Goal: Task Accomplishment & Management: Complete application form

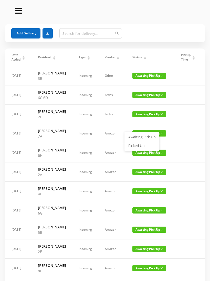
click at [140, 146] on link "Picked Up" at bounding box center [141, 146] width 33 height 8
click at [135, 175] on span "Awaiting Pick Up" at bounding box center [150, 172] width 34 height 6
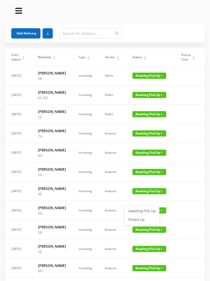
click at [139, 222] on link "Picked Up" at bounding box center [141, 219] width 33 height 8
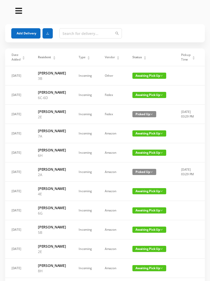
click at [26, 36] on button "Add Delivery" at bounding box center [25, 33] width 29 height 10
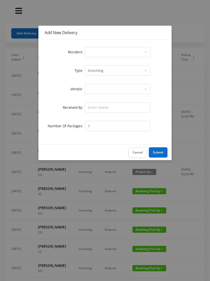
click at [96, 53] on div "Select a person" at bounding box center [116, 52] width 56 height 10
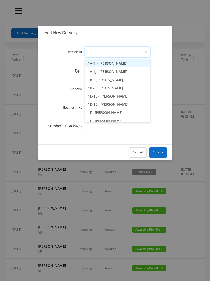
type input "7"
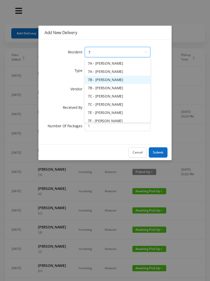
click at [114, 80] on li "7B - [PERSON_NAME]" at bounding box center [118, 80] width 66 height 8
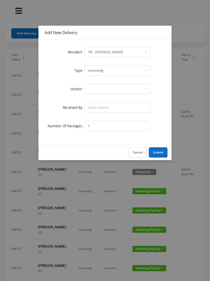
click at [94, 89] on div at bounding box center [116, 89] width 56 height 10
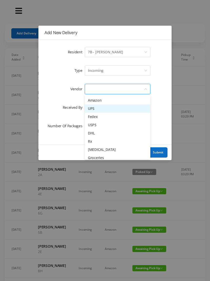
click at [106, 111] on li "UPS" at bounding box center [118, 108] width 66 height 8
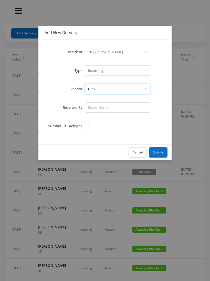
click at [98, 69] on div "Incoming" at bounding box center [96, 71] width 16 height 10
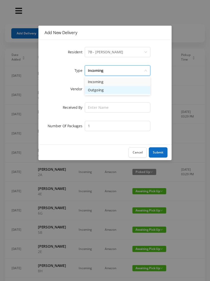
click at [103, 91] on li "Outgoing" at bounding box center [118, 90] width 66 height 8
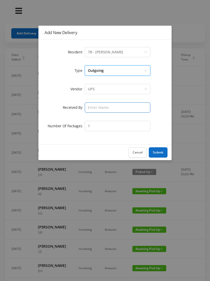
click at [96, 105] on input "text" at bounding box center [118, 107] width 66 height 10
type input "[PERSON_NAME]"
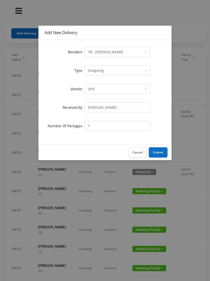
click at [158, 154] on button "Submit" at bounding box center [158, 152] width 19 height 10
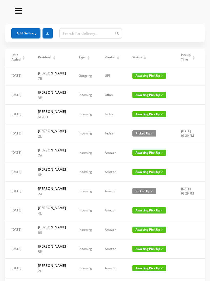
click at [137, 59] on div "Status" at bounding box center [140, 57] width 14 height 5
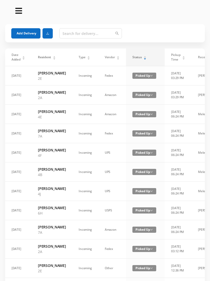
click at [139, 59] on div "Status" at bounding box center [140, 57] width 14 height 5
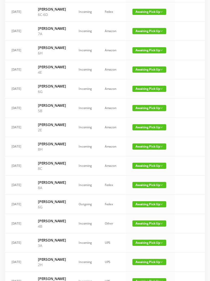
scroll to position [97, 0]
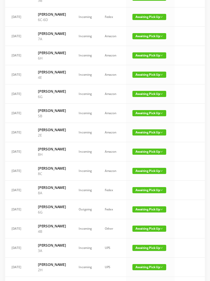
click at [142, 135] on span "Awaiting Pick Up" at bounding box center [150, 132] width 34 height 6
click at [138, 198] on link "Picked Up" at bounding box center [141, 196] width 33 height 8
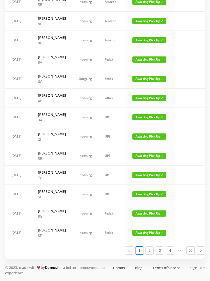
scroll to position [299, 0]
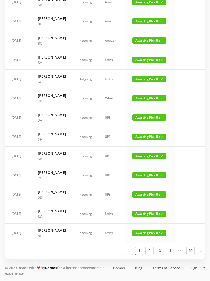
click at [140, 172] on span "Awaiting Pick Up" at bounding box center [150, 175] width 34 height 6
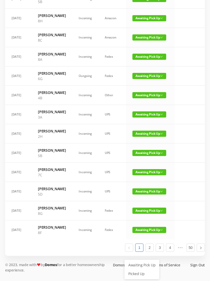
click at [137, 269] on link "Picked Up" at bounding box center [141, 273] width 33 height 8
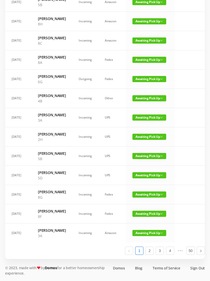
click at [138, 172] on span "Awaiting Pick Up" at bounding box center [150, 175] width 34 height 6
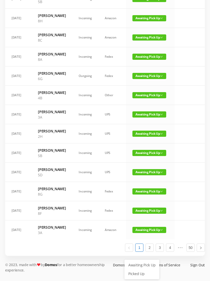
click at [139, 269] on link "Picked Up" at bounding box center [141, 273] width 33 height 8
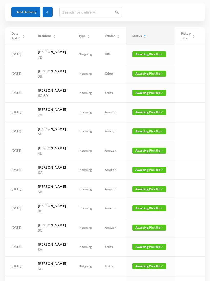
scroll to position [0, 0]
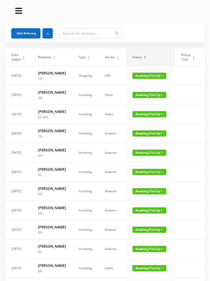
click at [26, 30] on button "Add Delivery" at bounding box center [25, 33] width 29 height 10
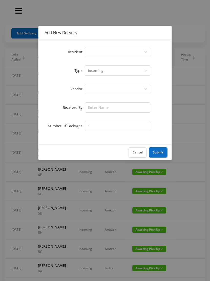
click at [94, 53] on div "Select a person" at bounding box center [116, 52] width 56 height 10
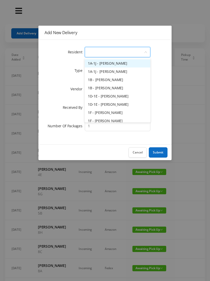
type input "8"
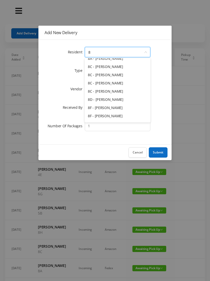
scroll to position [17, 0]
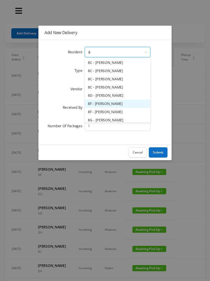
click at [110, 105] on li "8F - [PERSON_NAME]" at bounding box center [118, 103] width 66 height 8
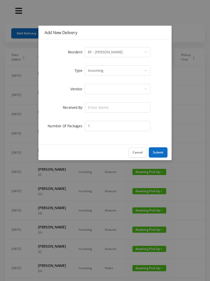
click at [94, 88] on div at bounding box center [116, 89] width 56 height 10
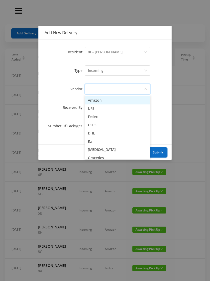
click at [103, 107] on li "UPS" at bounding box center [118, 108] width 66 height 8
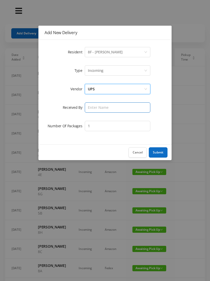
click at [95, 105] on input "text" at bounding box center [118, 107] width 66 height 10
type input "[PERSON_NAME]"
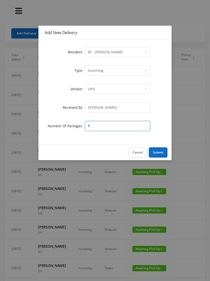
click at [98, 125] on input "1" at bounding box center [118, 126] width 66 height 10
type input "2"
click at [161, 153] on button "Submit" at bounding box center [158, 152] width 19 height 10
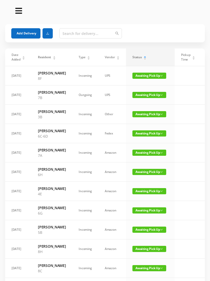
click at [25, 31] on button "Add Delivery" at bounding box center [25, 33] width 29 height 10
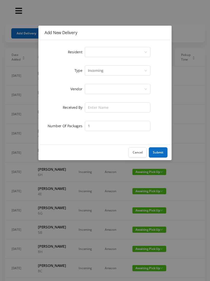
click at [92, 51] on div "Select a person" at bounding box center [116, 52] width 56 height 10
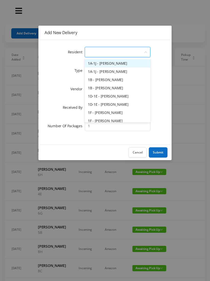
type input "2"
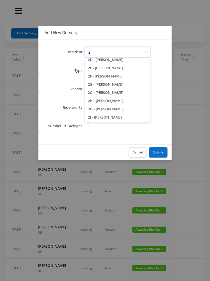
scroll to position [53, 0]
click at [108, 109] on li "2H - [PERSON_NAME]" at bounding box center [118, 109] width 66 height 8
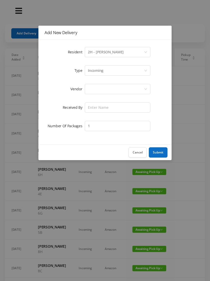
click at [96, 89] on div at bounding box center [116, 89] width 56 height 10
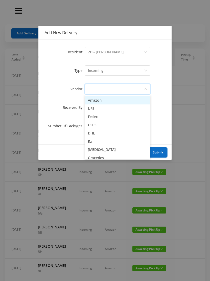
click at [105, 102] on li "Amazon" at bounding box center [118, 100] width 66 height 8
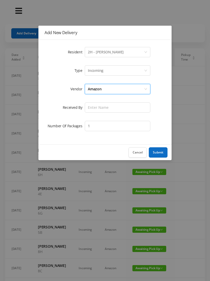
click at [112, 89] on div "Amazon" at bounding box center [116, 89] width 56 height 10
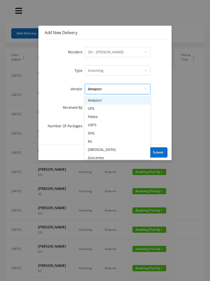
click at [101, 110] on li "UPS" at bounding box center [118, 108] width 66 height 8
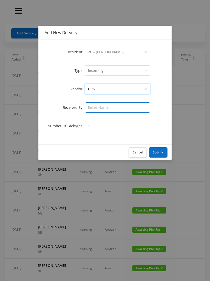
click at [96, 107] on input "text" at bounding box center [118, 107] width 66 height 10
type input "[PERSON_NAME]"
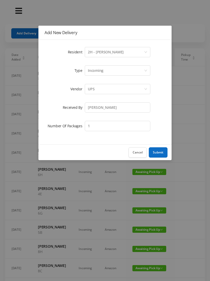
click at [159, 153] on button "Submit" at bounding box center [158, 152] width 19 height 10
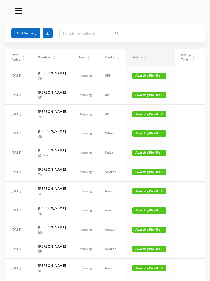
click at [28, 32] on button "Add Delivery" at bounding box center [25, 33] width 29 height 10
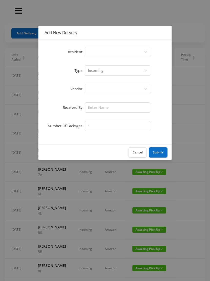
click at [95, 51] on div "Select a person" at bounding box center [116, 52] width 56 height 10
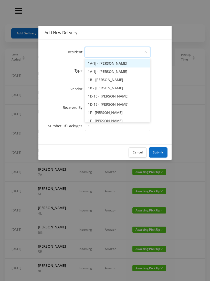
type input "2"
click at [113, 72] on li "2A - [PERSON_NAME]" at bounding box center [118, 71] width 66 height 8
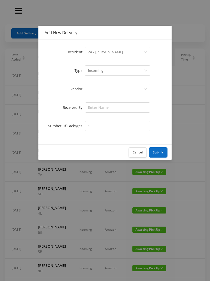
click at [96, 72] on div "Incoming" at bounding box center [96, 71] width 16 height 10
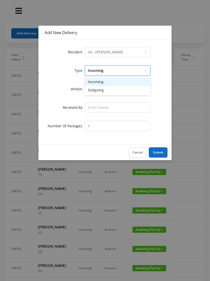
click at [104, 75] on div "Incoming" at bounding box center [116, 71] width 56 height 10
click at [103, 86] on div at bounding box center [116, 89] width 56 height 10
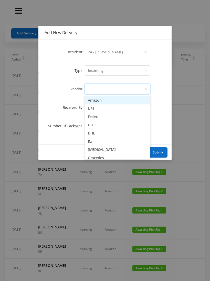
click at [105, 109] on li "UPS" at bounding box center [118, 108] width 66 height 8
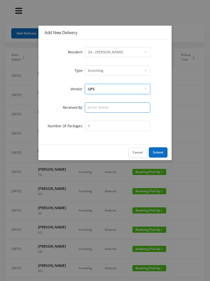
click at [96, 107] on input "text" at bounding box center [118, 107] width 66 height 10
type input "[PERSON_NAME]"
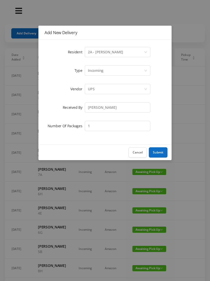
click at [159, 151] on button "Submit" at bounding box center [158, 152] width 19 height 10
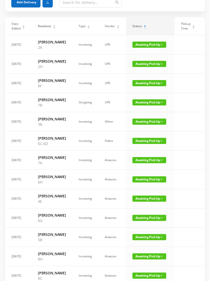
scroll to position [0, 0]
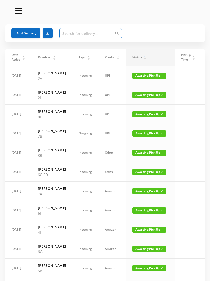
click at [67, 37] on input "text" at bounding box center [90, 33] width 63 height 10
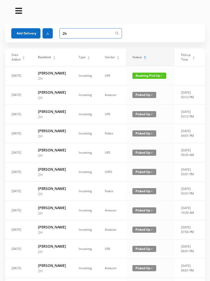
type input "2"
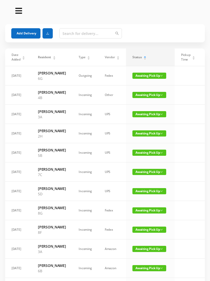
click at [23, 35] on button "Add Delivery" at bounding box center [25, 33] width 29 height 10
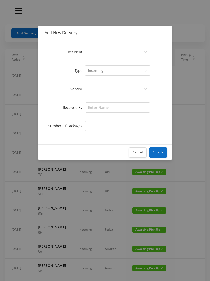
click at [95, 52] on div "Select a person" at bounding box center [116, 52] width 56 height 10
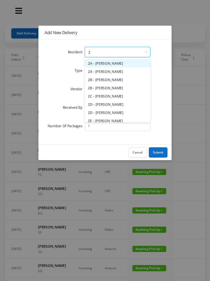
type input "2h"
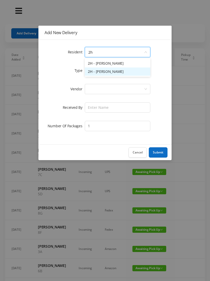
click at [109, 75] on li "2H - [PERSON_NAME]" at bounding box center [118, 71] width 66 height 8
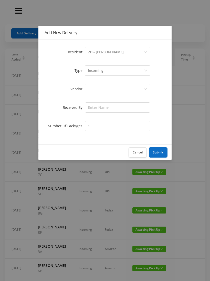
click at [95, 89] on div at bounding box center [116, 89] width 56 height 10
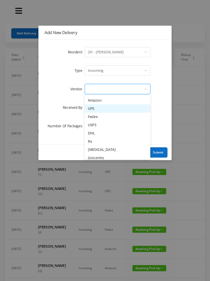
click at [105, 110] on li "UPS" at bounding box center [118, 108] width 66 height 8
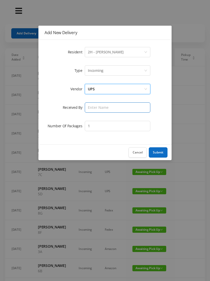
click at [95, 108] on input "text" at bounding box center [118, 107] width 66 height 10
type input "[PERSON_NAME]"
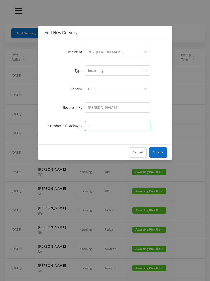
click at [94, 126] on input "1" at bounding box center [118, 126] width 66 height 10
type input "2"
click at [160, 154] on button "Submit" at bounding box center [158, 152] width 19 height 10
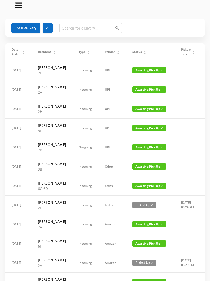
scroll to position [6, 0]
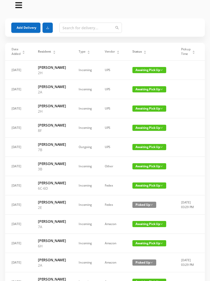
click at [143, 49] on div "Status" at bounding box center [140, 51] width 14 height 5
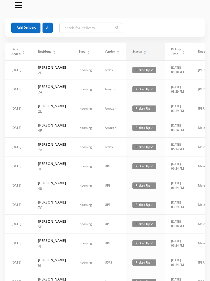
click at [143, 49] on div "Status" at bounding box center [140, 51] width 14 height 5
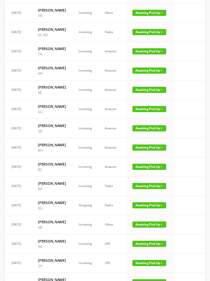
scroll to position [159, 0]
click at [150, 54] on span "Awaiting Pick Up" at bounding box center [150, 51] width 34 height 6
click at [141, 109] on link "Picked Up" at bounding box center [141, 110] width 33 height 8
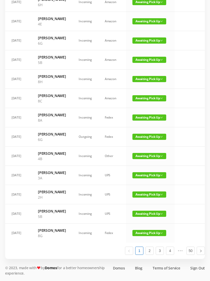
scroll to position [276, 0]
click at [151, 254] on link "2" at bounding box center [150, 251] width 8 height 8
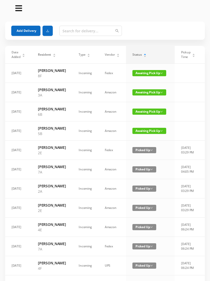
scroll to position [0, 0]
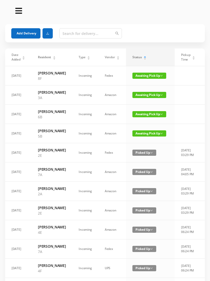
click at [28, 31] on button "Add Delivery" at bounding box center [25, 33] width 29 height 10
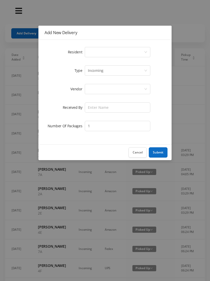
click at [144, 54] on icon "icon: down" at bounding box center [145, 53] width 3 height 4
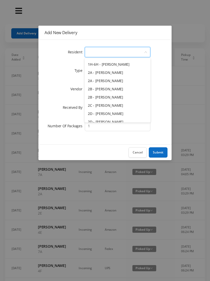
scroll to position [104, 0]
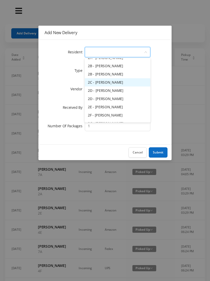
click at [118, 84] on li "2C - [PERSON_NAME]" at bounding box center [118, 82] width 66 height 8
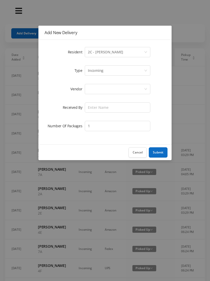
click at [120, 89] on div at bounding box center [116, 89] width 56 height 10
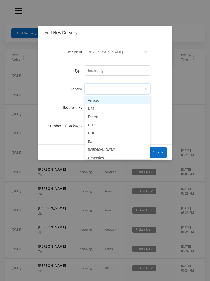
click at [104, 149] on li "[MEDICAL_DATA]" at bounding box center [118, 149] width 66 height 8
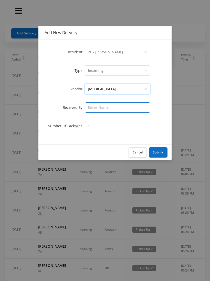
click at [121, 106] on input "text" at bounding box center [118, 107] width 66 height 10
type input "[PERSON_NAME]"
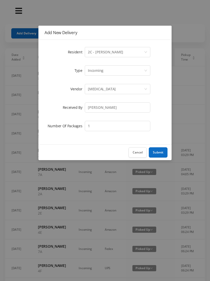
click at [161, 150] on button "Submit" at bounding box center [158, 152] width 19 height 10
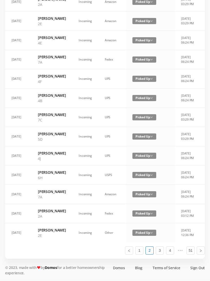
scroll to position [253, 0]
click at [140, 254] on link "1" at bounding box center [140, 251] width 8 height 8
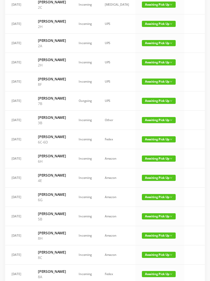
scroll to position [0, 0]
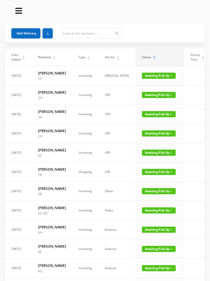
click at [147, 79] on span "Awaiting Pick Up" at bounding box center [159, 76] width 34 height 6
click at [141, 95] on link "Picked Up" at bounding box center [141, 96] width 33 height 8
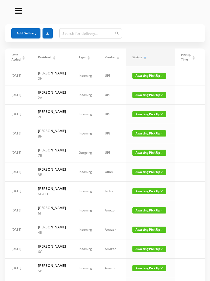
click at [164, 19] on div at bounding box center [105, 11] width 210 height 22
click at [65, 35] on input "text" at bounding box center [90, 33] width 63 height 10
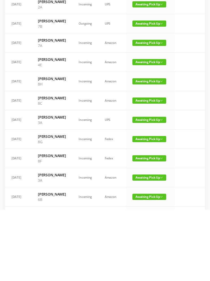
type input "7"
click at [148, 149] on span "Awaiting Pick Up" at bounding box center [150, 152] width 34 height 6
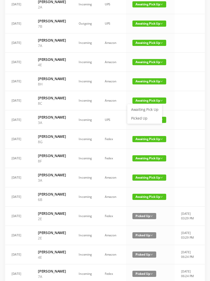
click at [143, 118] on link "Picked Up" at bounding box center [144, 118] width 33 height 8
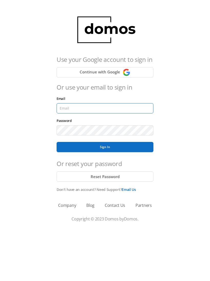
type input "[EMAIL_ADDRESS][DOMAIN_NAME]"
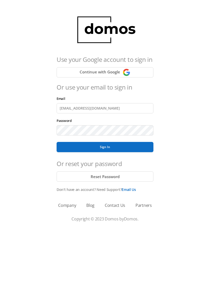
click at [105, 147] on button "Sign In" at bounding box center [105, 147] width 97 height 10
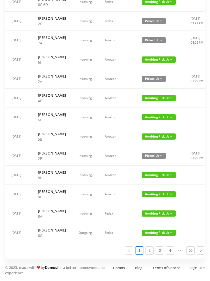
scroll to position [288, 0]
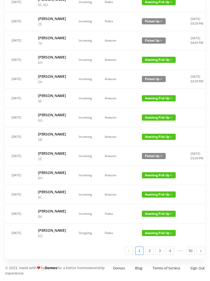
click at [143, 178] on span "Awaiting Pick Up" at bounding box center [159, 175] width 34 height 6
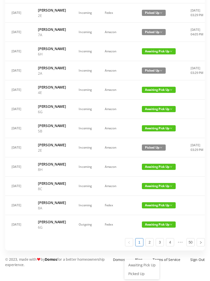
click at [143, 269] on link "Picked Up" at bounding box center [141, 273] width 33 height 8
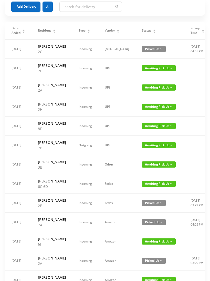
scroll to position [0, 0]
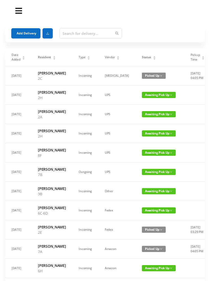
click at [154, 59] on icon "icon: caret-down" at bounding box center [155, 58] width 2 height 1
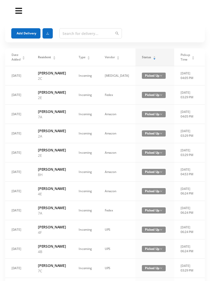
click at [142, 59] on div "Status" at bounding box center [149, 57] width 14 height 5
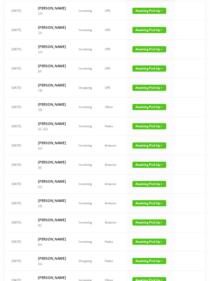
scroll to position [65, 0]
click at [140, 168] on span "Awaiting Pick Up" at bounding box center [150, 165] width 34 height 6
click at [142, 228] on link "Picked Up" at bounding box center [141, 228] width 33 height 8
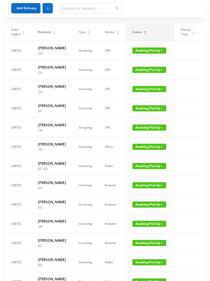
scroll to position [0, 0]
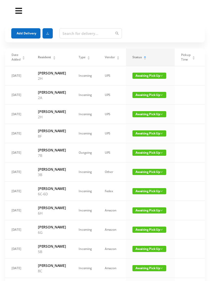
click at [141, 98] on span "Awaiting Pick Up" at bounding box center [150, 95] width 34 height 6
click at [141, 122] on link "Picked Up" at bounding box center [141, 121] width 33 height 8
click at [64, 36] on input "text" at bounding box center [90, 33] width 63 height 10
type input "5"
click at [28, 33] on button "Add Delivery" at bounding box center [25, 33] width 29 height 10
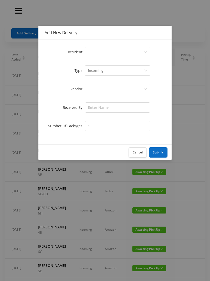
click at [96, 52] on div "Select a person" at bounding box center [116, 52] width 56 height 10
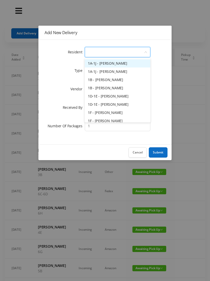
type input "5"
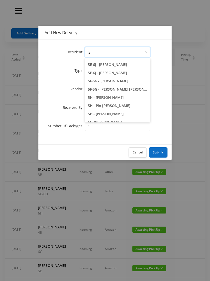
scroll to position [51, 0]
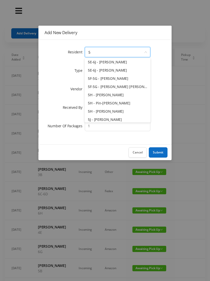
click at [119, 87] on li "5F-5G - [PERSON_NAME] [PERSON_NAME]" at bounding box center [118, 87] width 66 height 8
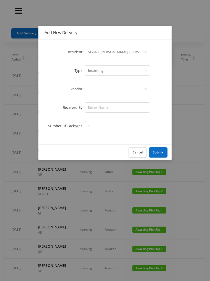
click at [96, 90] on div at bounding box center [116, 89] width 56 height 10
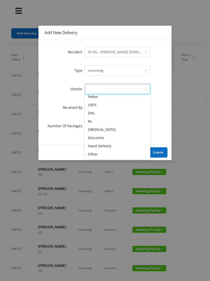
scroll to position [20, 0]
click at [99, 155] on li "Other" at bounding box center [118, 154] width 66 height 8
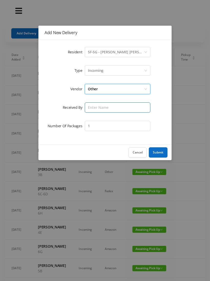
click at [97, 107] on input "text" at bounding box center [118, 107] width 66 height 10
type input "[PERSON_NAME]"
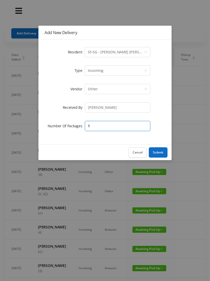
click at [98, 124] on input "1" at bounding box center [118, 126] width 66 height 10
type input "2"
click at [158, 153] on button "Submit" at bounding box center [158, 152] width 19 height 10
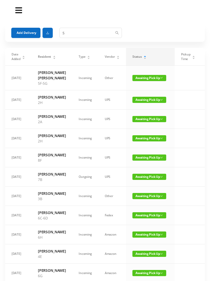
scroll to position [0, 0]
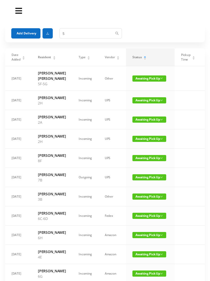
click at [143, 103] on span "Awaiting Pick Up" at bounding box center [150, 100] width 34 height 6
click at [142, 128] on link "Picked Up" at bounding box center [141, 126] width 33 height 8
click at [146, 103] on span "Awaiting Pick Up" at bounding box center [150, 100] width 34 height 6
click at [142, 126] on link "Picked Up" at bounding box center [141, 126] width 33 height 8
click at [71, 36] on input "5" at bounding box center [90, 33] width 63 height 10
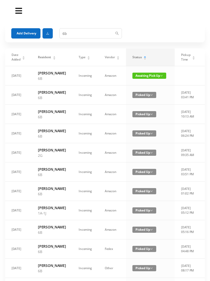
click at [167, 34] on div "Add Delivery 6b" at bounding box center [105, 33] width 188 height 10
click at [79, 33] on input "6b" at bounding box center [90, 33] width 63 height 10
type input "6"
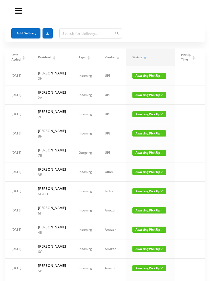
click at [29, 33] on button "Add Delivery" at bounding box center [25, 33] width 29 height 10
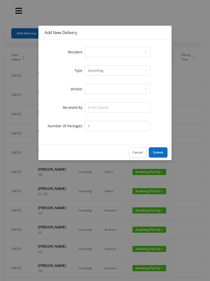
click at [191, 30] on div "Add New Delivery Resident Select a person Type Incoming Vendor Received By Numb…" at bounding box center [105, 140] width 210 height 281
click at [138, 153] on button "Cancel" at bounding box center [138, 152] width 18 height 10
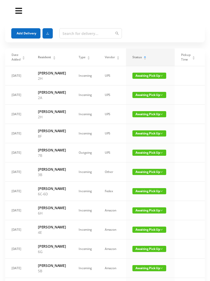
click at [144, 56] on icon "icon: caret-up" at bounding box center [145, 56] width 3 height 3
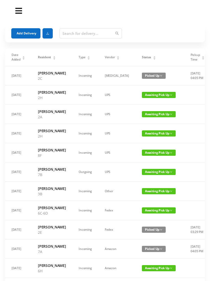
click at [153, 58] on icon "icon: caret-down" at bounding box center [154, 58] width 3 height 3
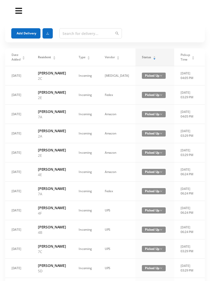
click at [144, 56] on div "Status" at bounding box center [149, 57] width 14 height 5
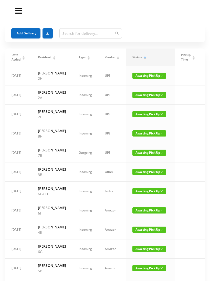
click at [143, 76] on span "Awaiting Pick Up" at bounding box center [150, 76] width 34 height 6
click at [140, 96] on link "Picked Up" at bounding box center [141, 96] width 33 height 8
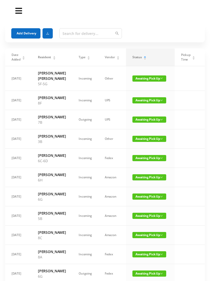
click at [24, 35] on button "Add Delivery" at bounding box center [25, 33] width 29 height 10
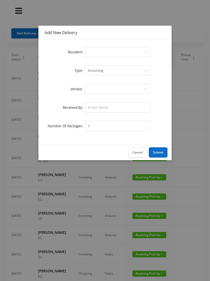
click at [96, 50] on div "Select a person" at bounding box center [116, 52] width 56 height 10
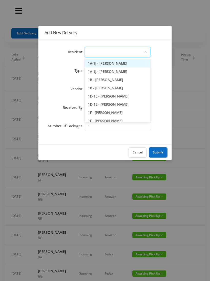
type input "8"
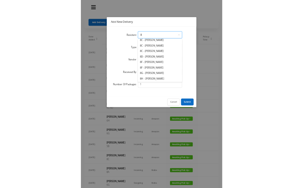
scroll to position [28, 0]
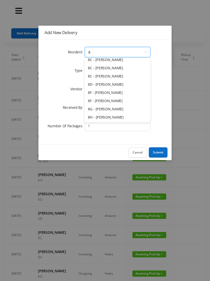
click at [114, 109] on li "8G - [PERSON_NAME]" at bounding box center [118, 109] width 66 height 8
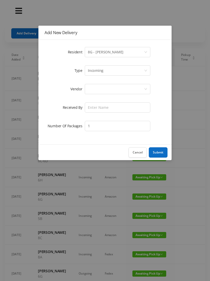
click at [94, 88] on div at bounding box center [116, 89] width 56 height 10
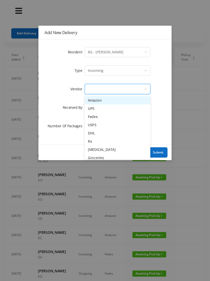
click at [104, 119] on li "Fedex" at bounding box center [118, 117] width 66 height 8
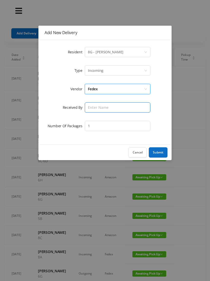
click at [95, 109] on input "text" at bounding box center [118, 107] width 66 height 10
type input "[PERSON_NAME]"
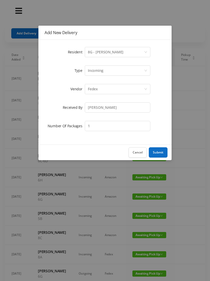
click at [162, 149] on button "Submit" at bounding box center [158, 152] width 19 height 10
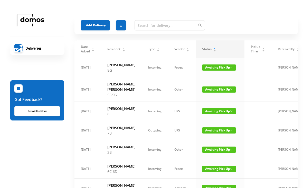
click at [93, 24] on button "Add Delivery" at bounding box center [95, 25] width 29 height 10
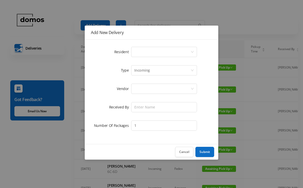
click at [165, 55] on div "Select a person" at bounding box center [162, 52] width 56 height 10
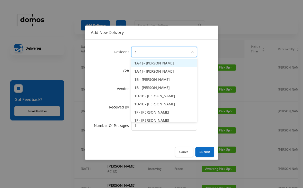
type input "1e"
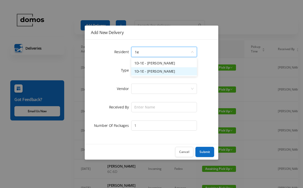
click at [163, 73] on li "1D-1E - [PERSON_NAME]" at bounding box center [164, 71] width 66 height 8
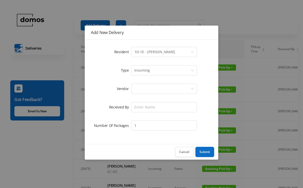
click at [159, 88] on div at bounding box center [162, 89] width 56 height 10
click at [162, 71] on div "Incoming" at bounding box center [162, 71] width 56 height 10
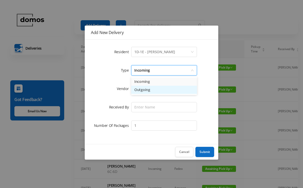
click at [152, 92] on li "Outgoing" at bounding box center [164, 90] width 66 height 8
click at [158, 91] on div at bounding box center [162, 89] width 56 height 10
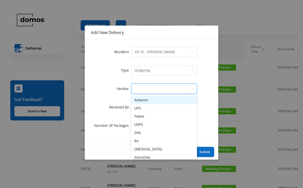
click at [148, 108] on li "UPS" at bounding box center [164, 108] width 66 height 8
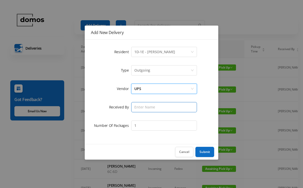
click at [158, 107] on input "text" at bounding box center [164, 107] width 66 height 10
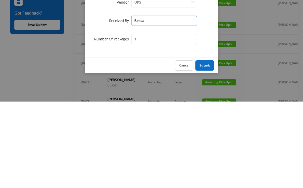
type input "Bessa"
click at [204, 147] on button "Submit" at bounding box center [204, 152] width 19 height 10
